Goal: Task Accomplishment & Management: Complete application form

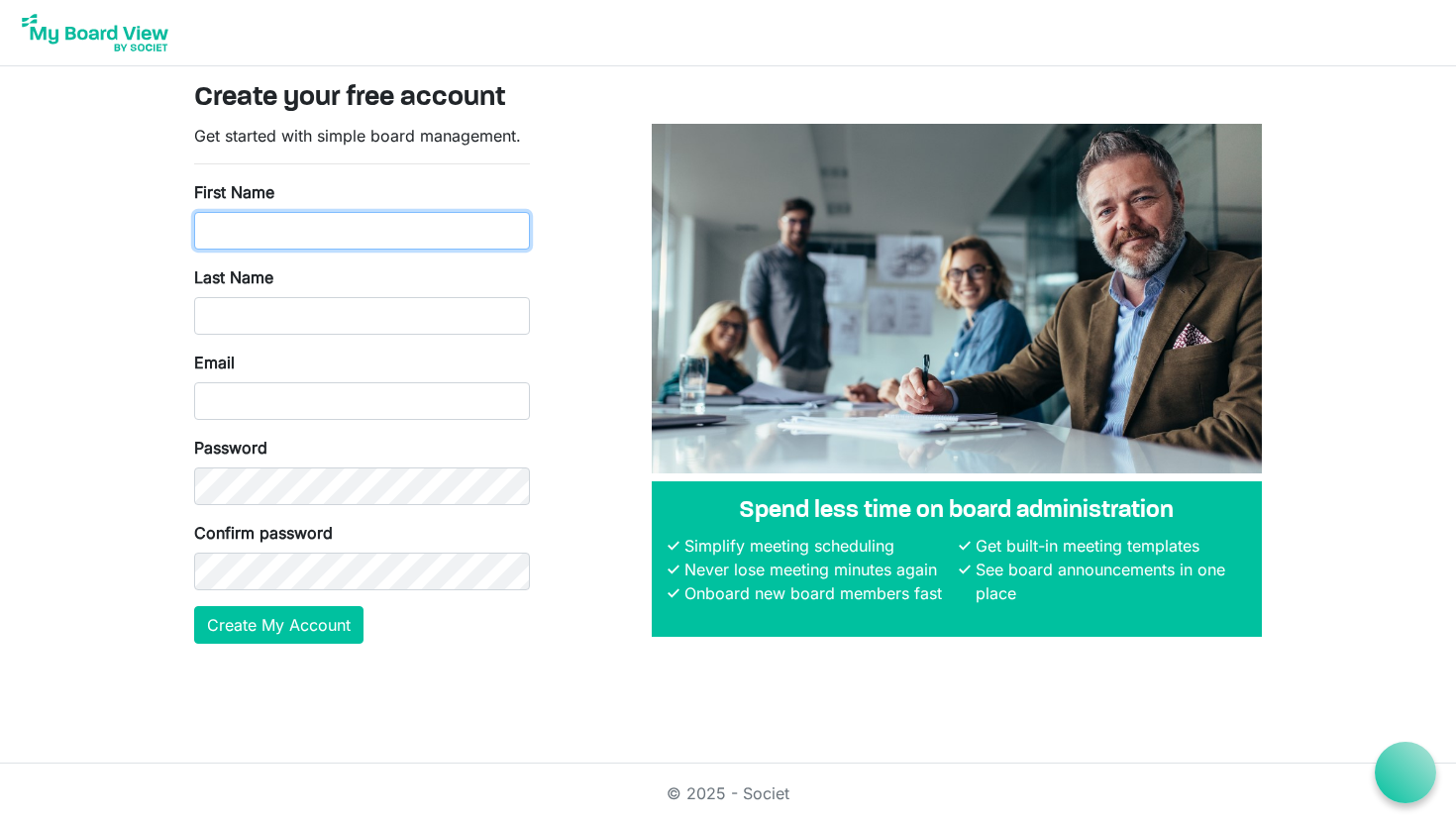
click at [286, 232] on input "First Name" at bounding box center [362, 231] width 335 height 38
type input "Michelle"
type input "Clifford"
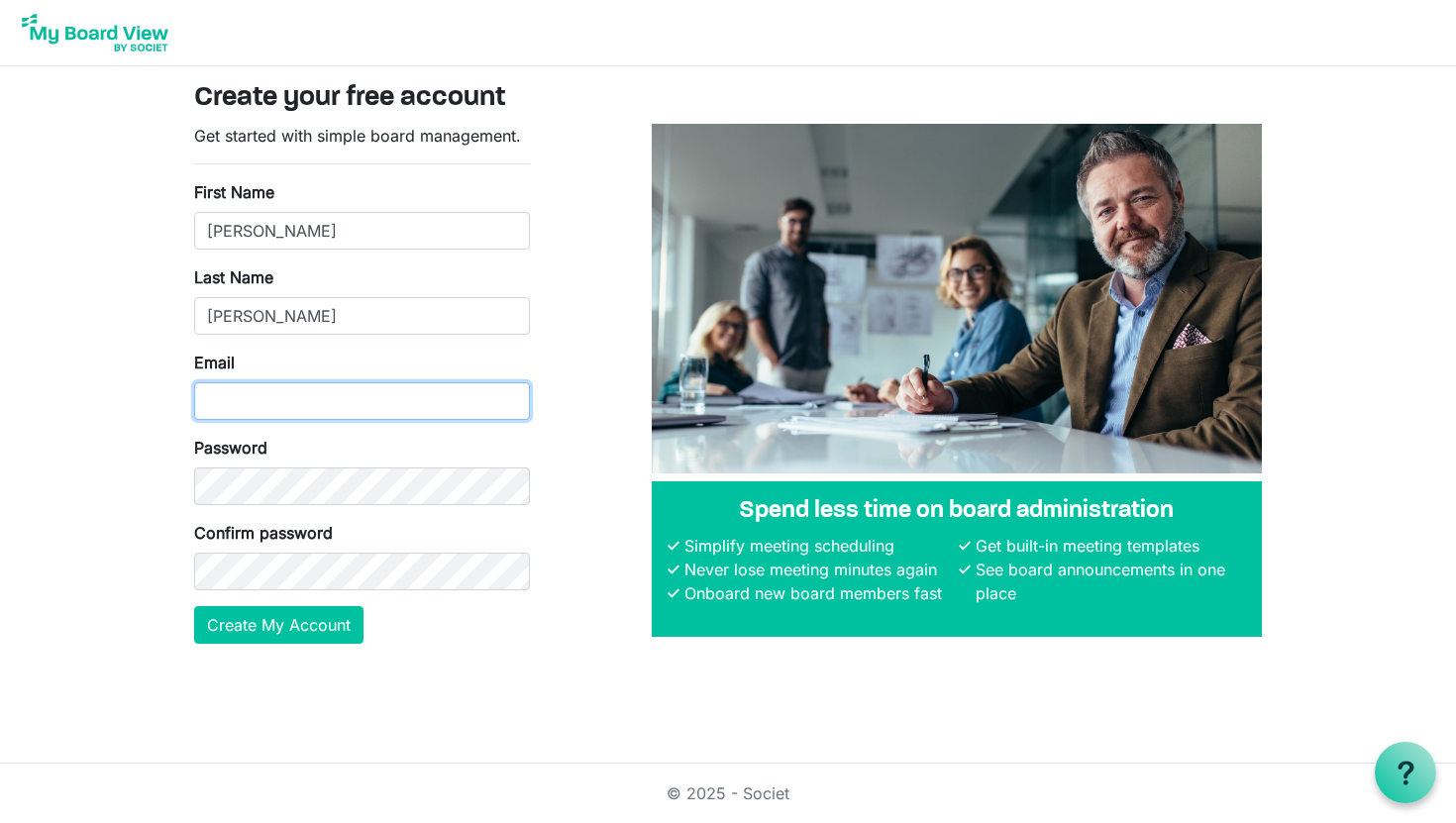
click at [237, 406] on input "Email" at bounding box center [362, 401] width 335 height 38
type input "[EMAIL_ADDRESS][DOMAIN_NAME]"
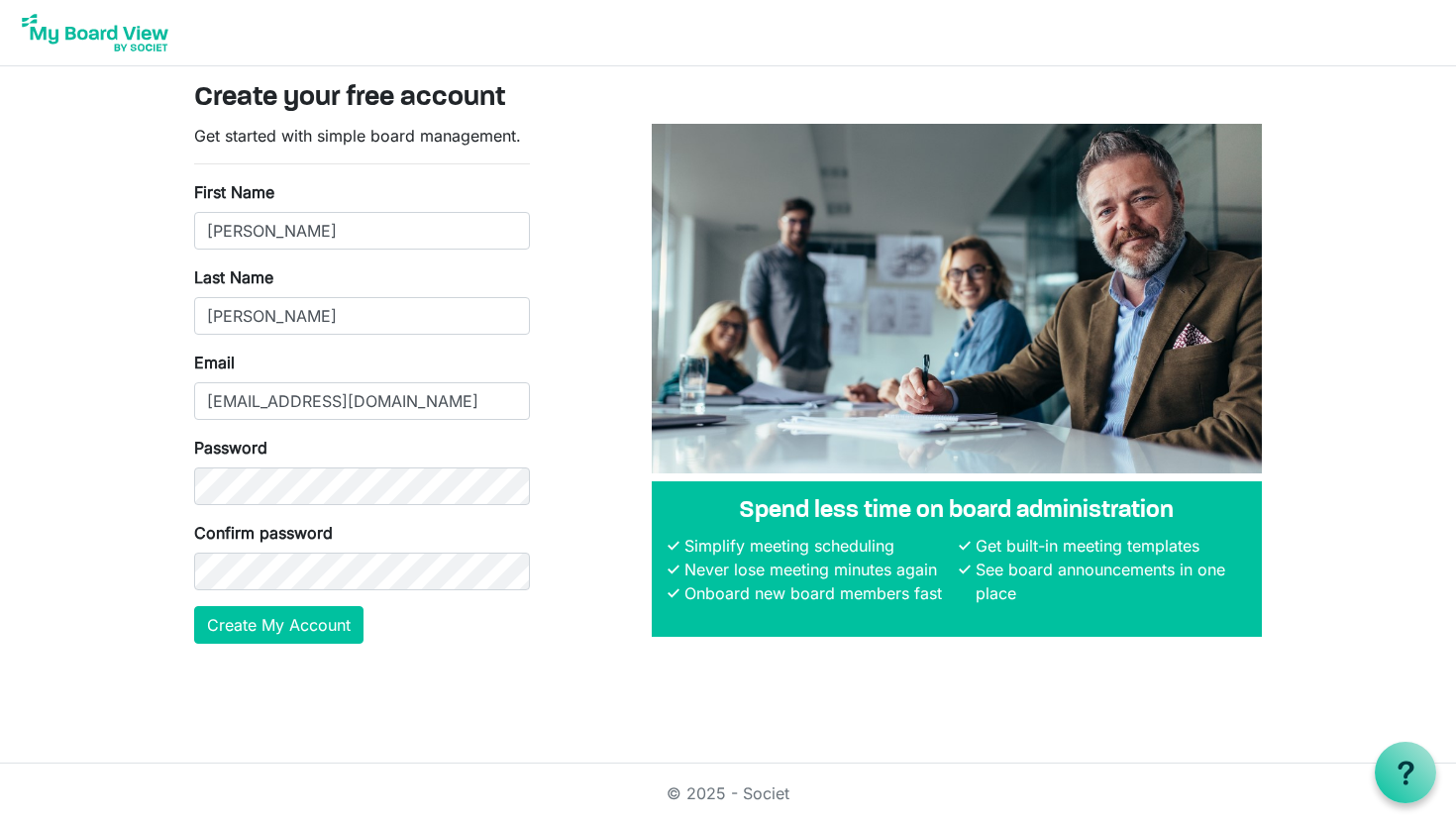
click at [146, 447] on body "Create your free account Get started with simple board management. First Name M…" at bounding box center [728, 338] width 1456 height 676
click at [256, 626] on button "Create My Account" at bounding box center [279, 625] width 170 height 38
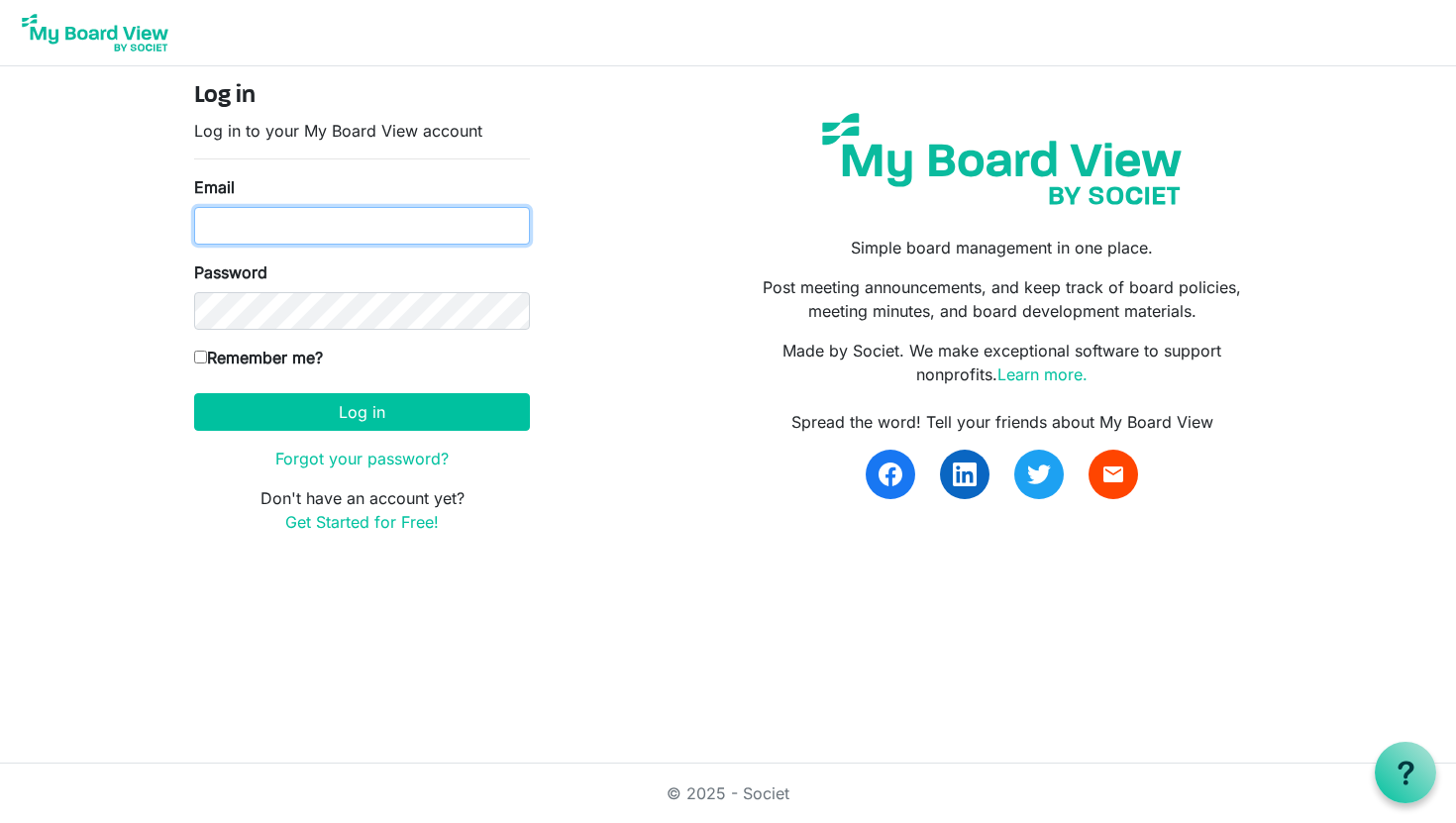
type input "[EMAIL_ADDRESS][DOMAIN_NAME]"
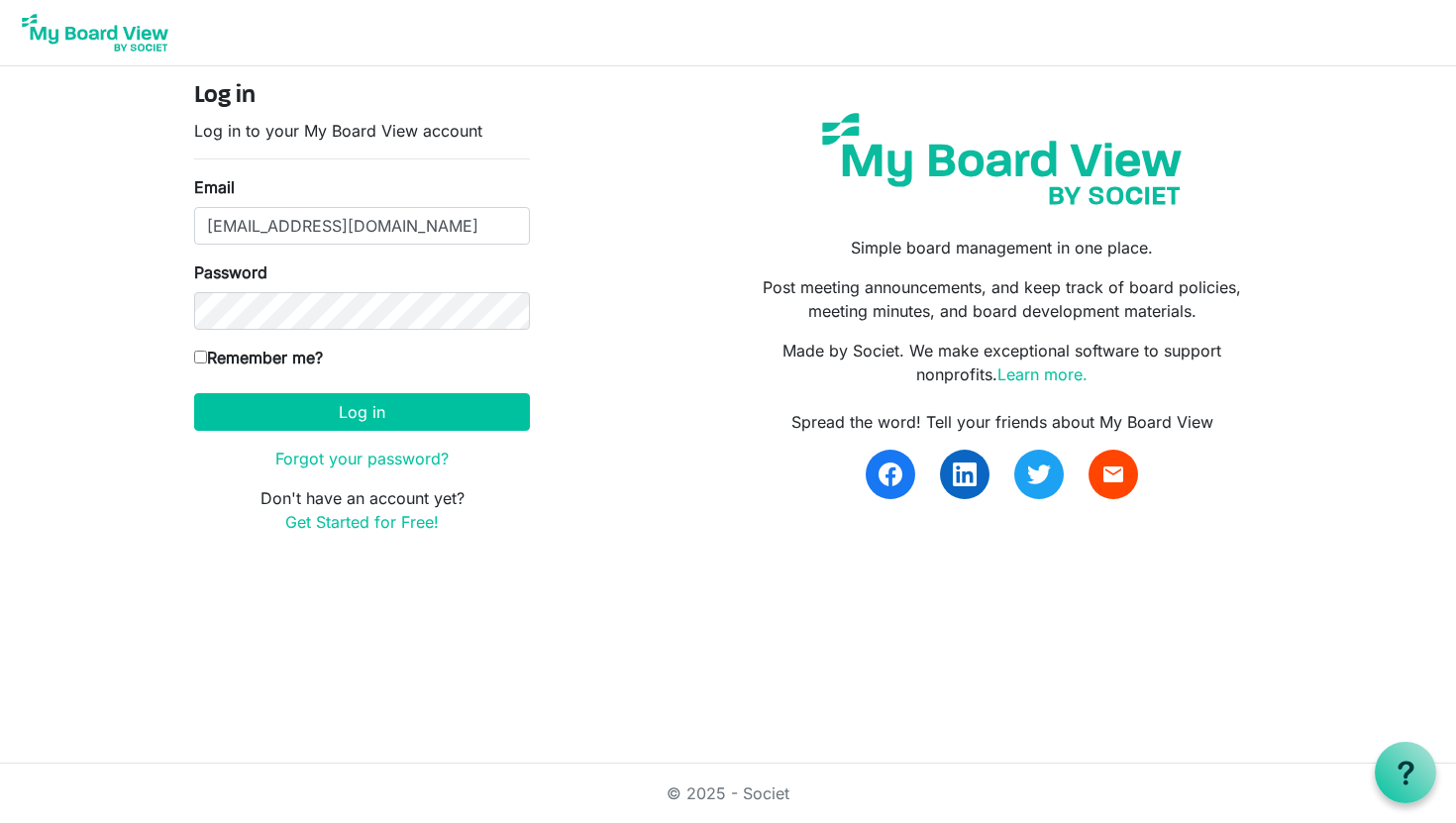
click at [199, 356] on input "Remember me?" at bounding box center [200, 356] width 13 height 13
checkbox input "true"
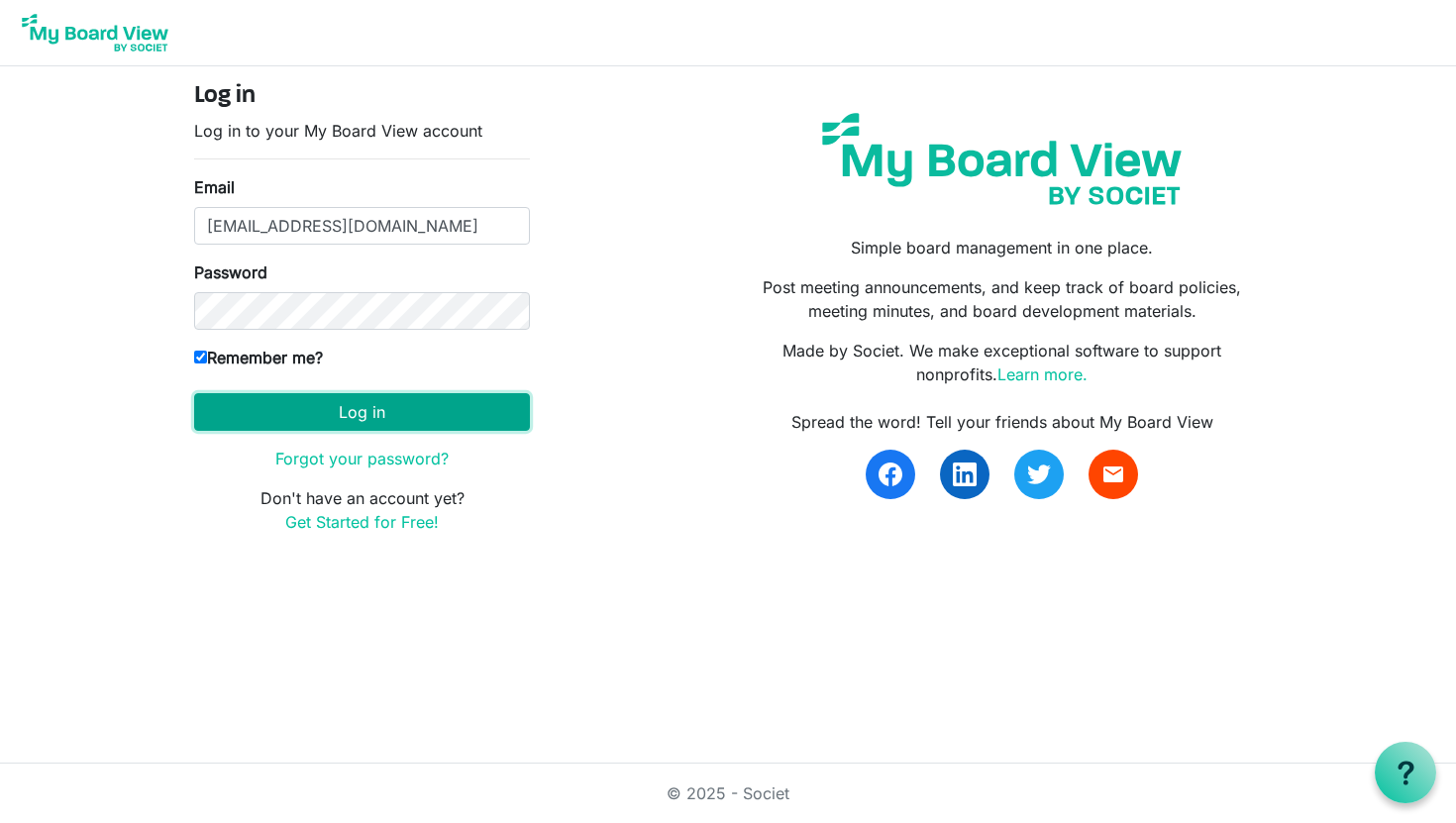
click at [330, 414] on button "Log in" at bounding box center [362, 412] width 335 height 38
click at [371, 416] on button "Log in" at bounding box center [362, 412] width 335 height 38
